Goal: Navigation & Orientation: Find specific page/section

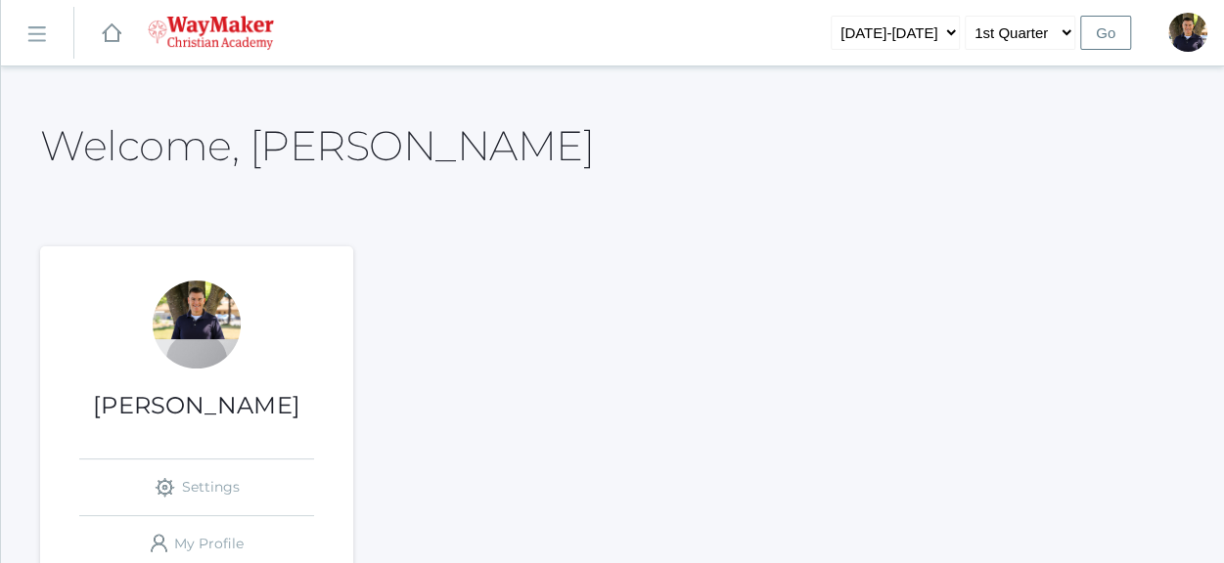
click at [37, 29] on rect at bounding box center [36, 34] width 31 height 31
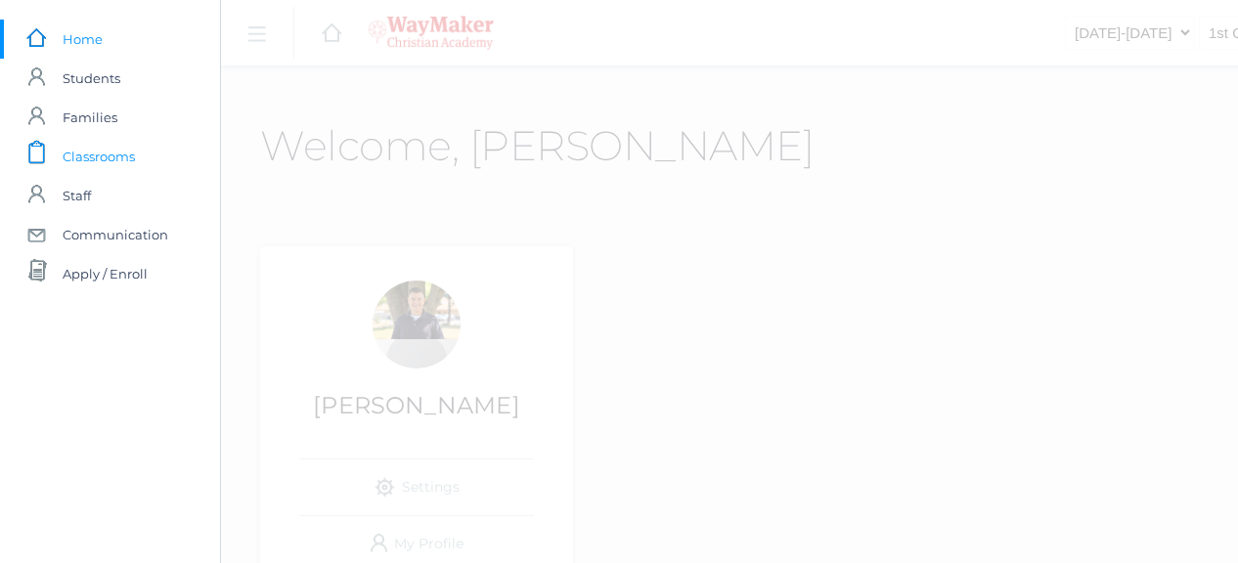
click at [87, 154] on span "Classrooms" at bounding box center [99, 156] width 72 height 39
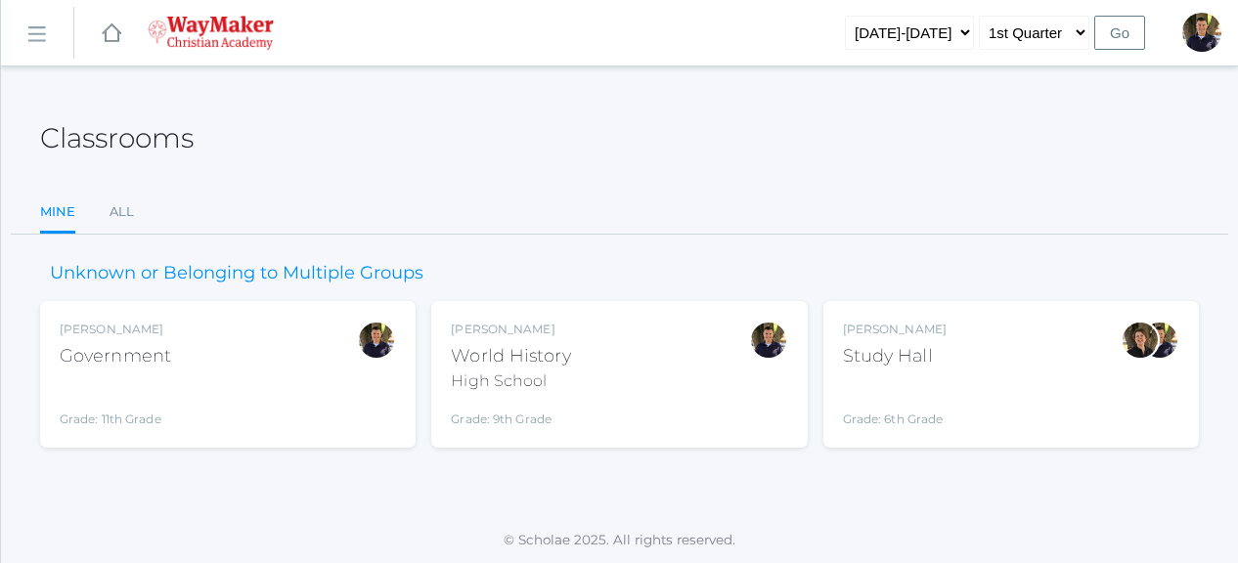
click at [135, 361] on div "Government" at bounding box center [116, 356] width 112 height 26
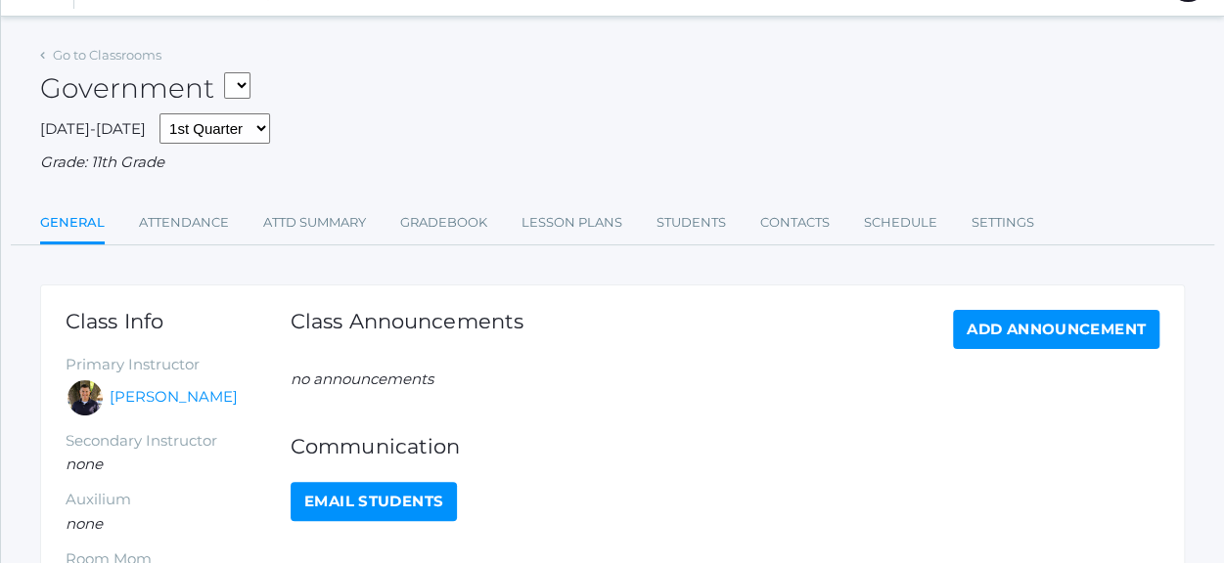
scroll to position [22, 0]
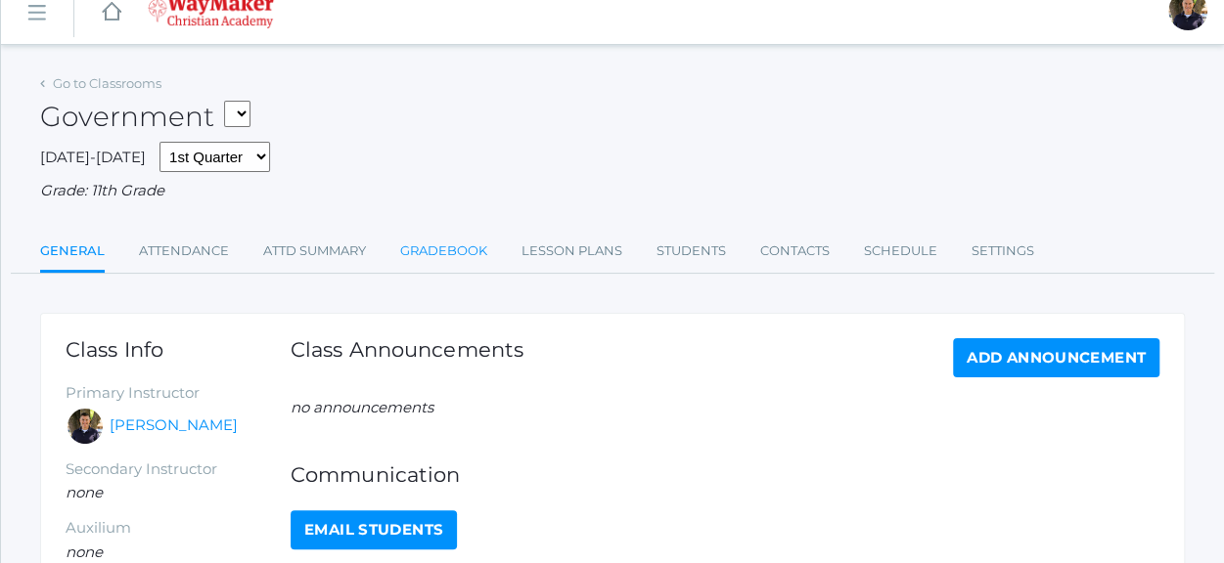
click at [425, 240] on link "Gradebook" at bounding box center [443, 251] width 87 height 39
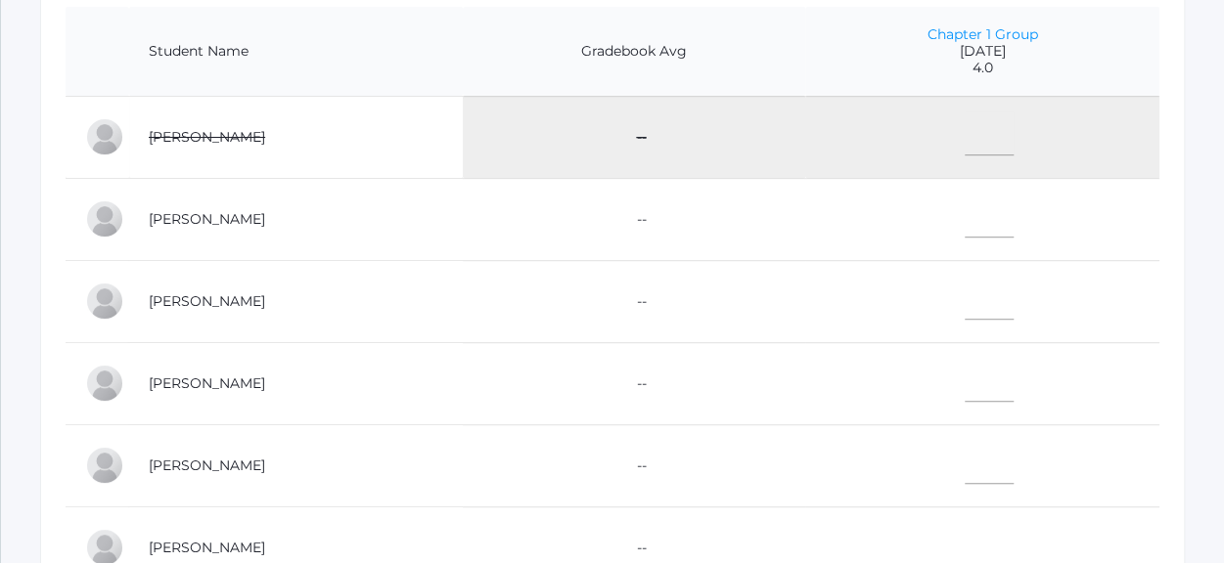
scroll to position [391, 0]
